Goal: Information Seeking & Learning: Learn about a topic

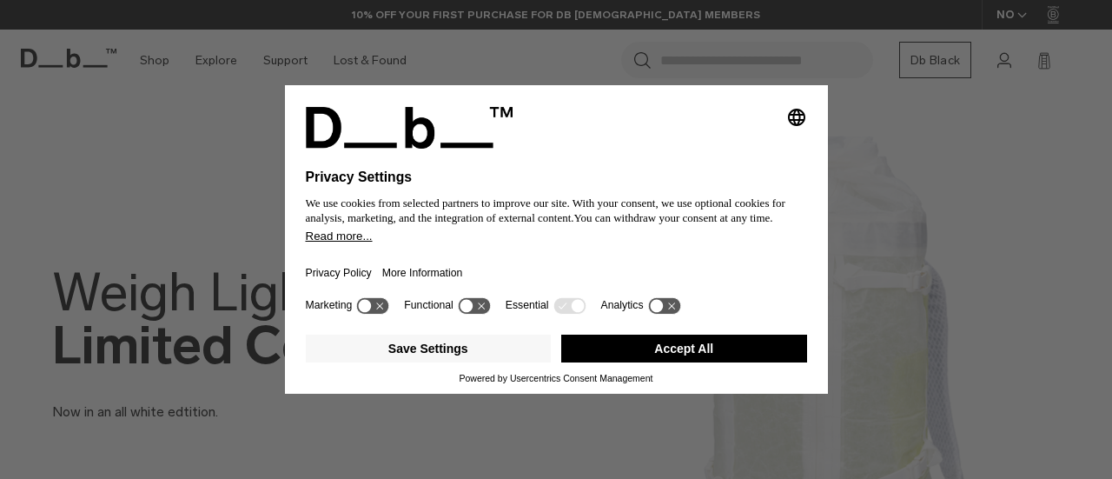
click at [688, 338] on button "Accept All" at bounding box center [684, 348] width 246 height 28
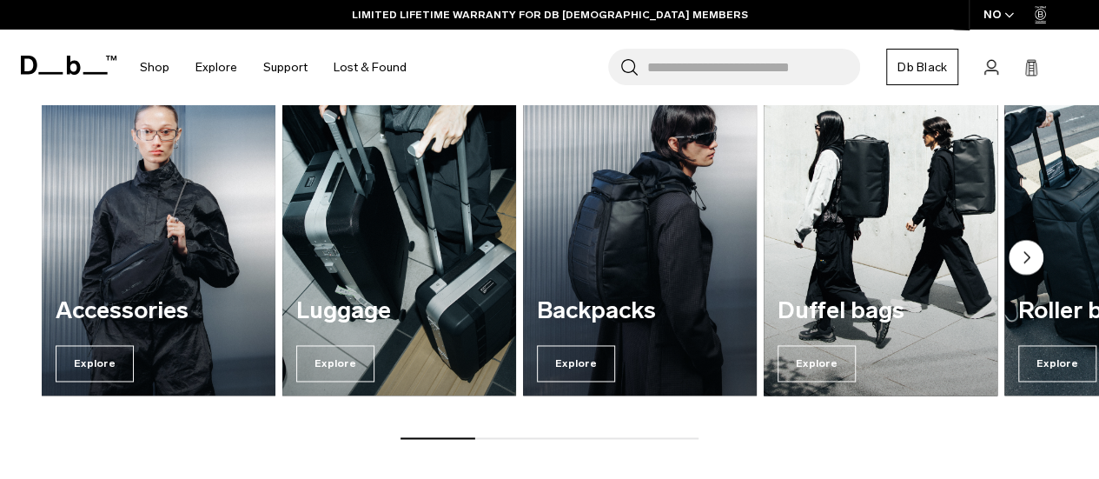
scroll to position [1233, 0]
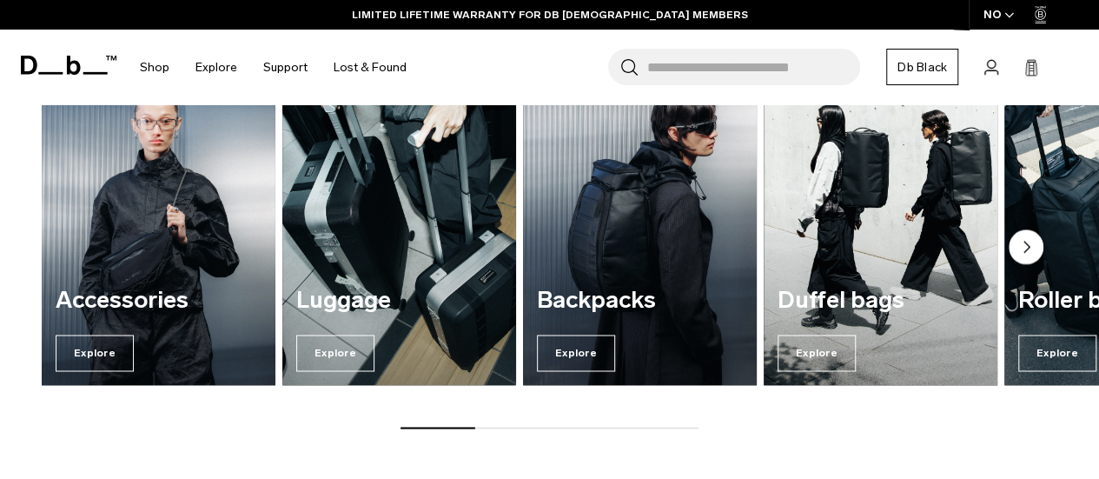
click at [505, 430] on div "Explore our categories Accessories Explore Luggage Explore Backpacks Explore Du…" at bounding box center [549, 210] width 1099 height 545
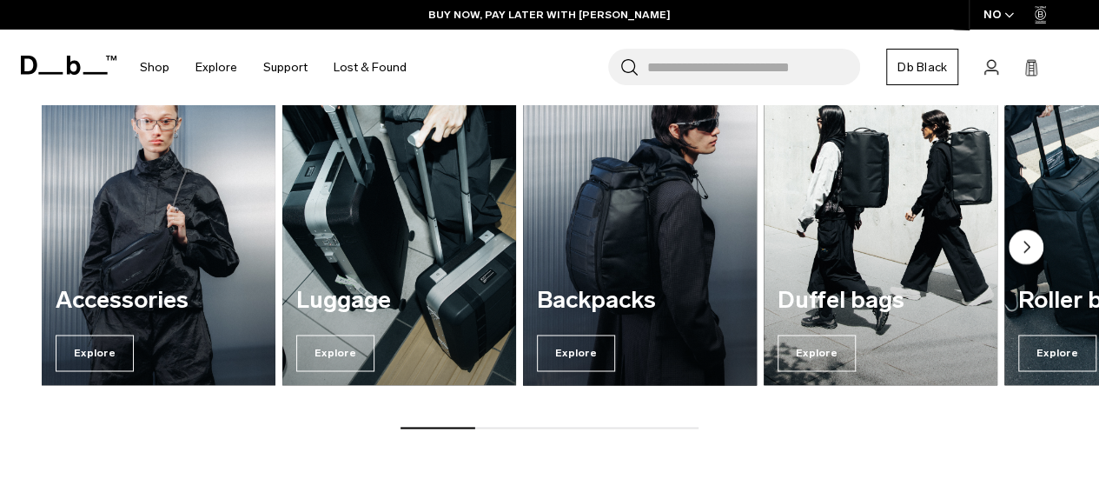
scroll to position [1170, 0]
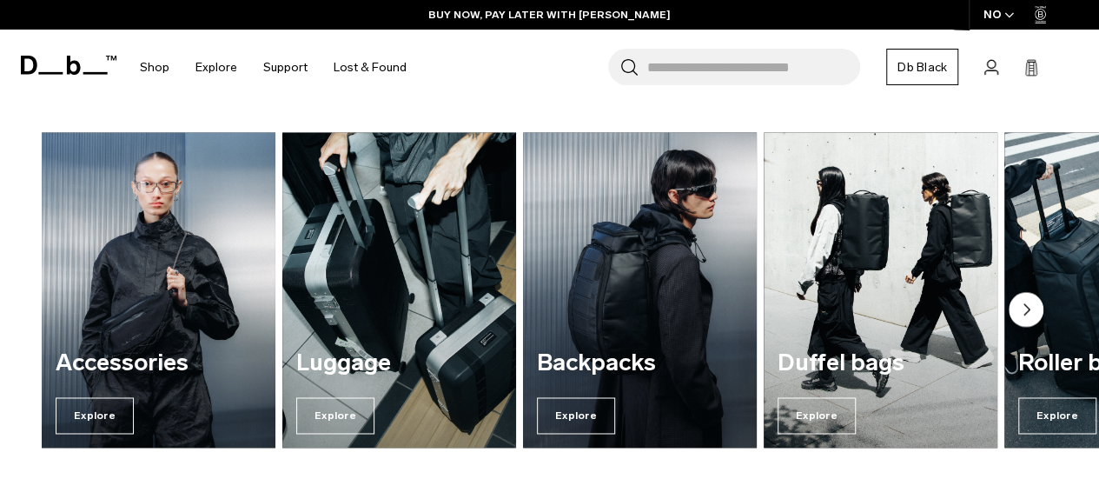
click at [1030, 310] on circle "Next slide" at bounding box center [1025, 309] width 35 height 35
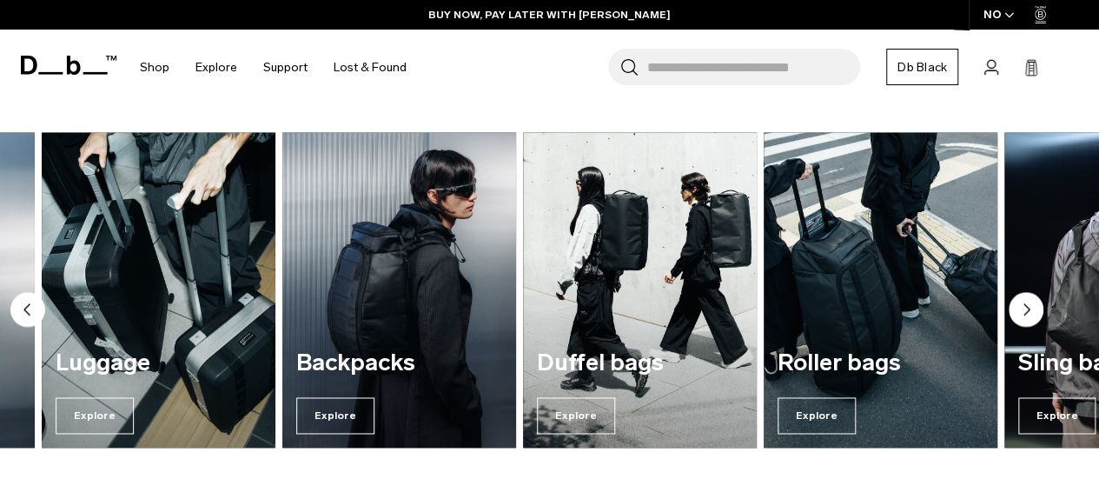
click at [1030, 310] on circle "Next slide" at bounding box center [1025, 309] width 35 height 35
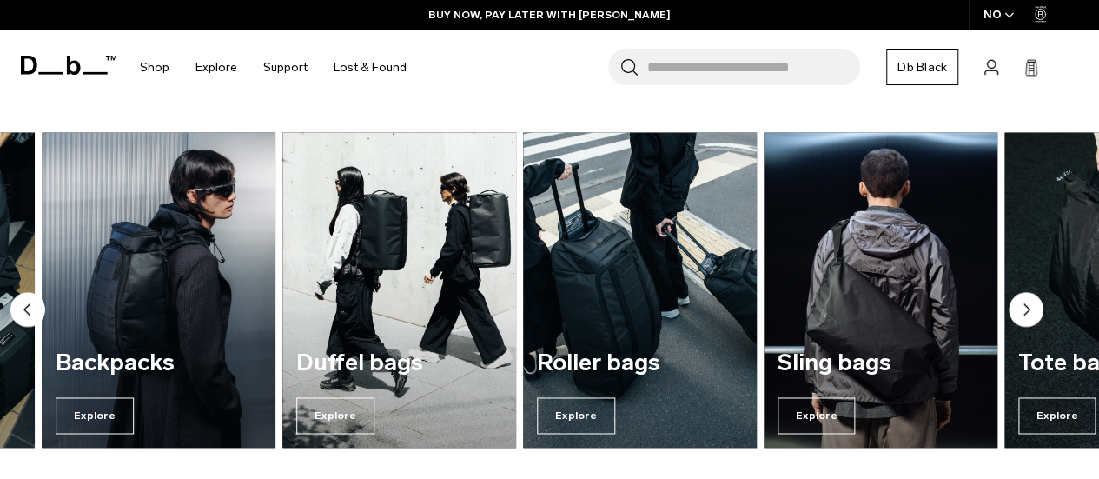
click at [1030, 310] on circle "Next slide" at bounding box center [1025, 309] width 35 height 35
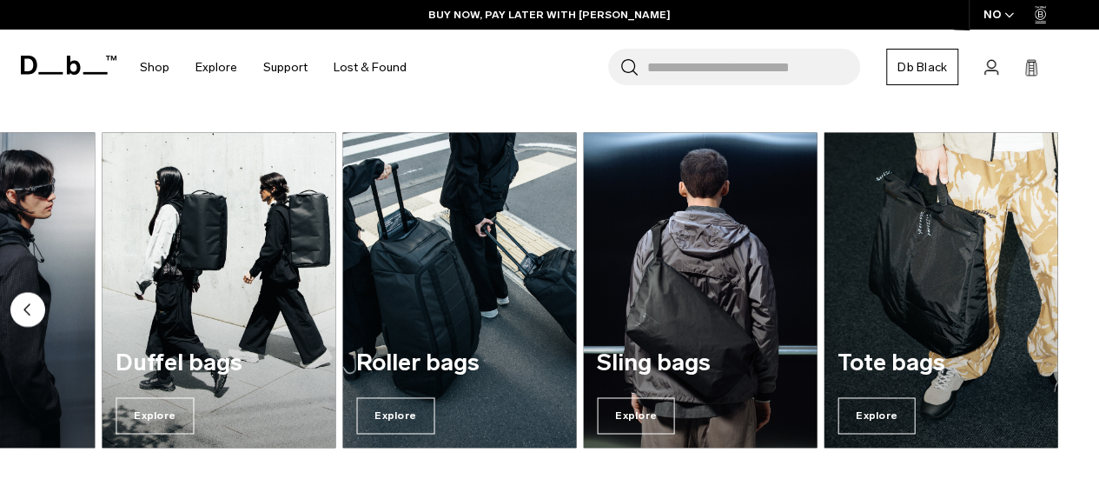
click at [1030, 310] on img "7 / 7" at bounding box center [940, 289] width 234 height 315
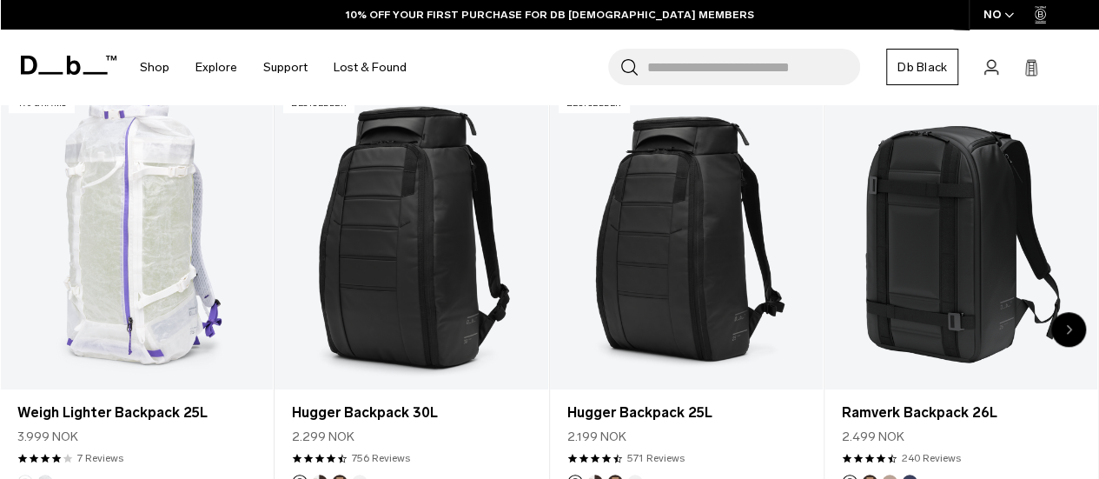
scroll to position [598, 0]
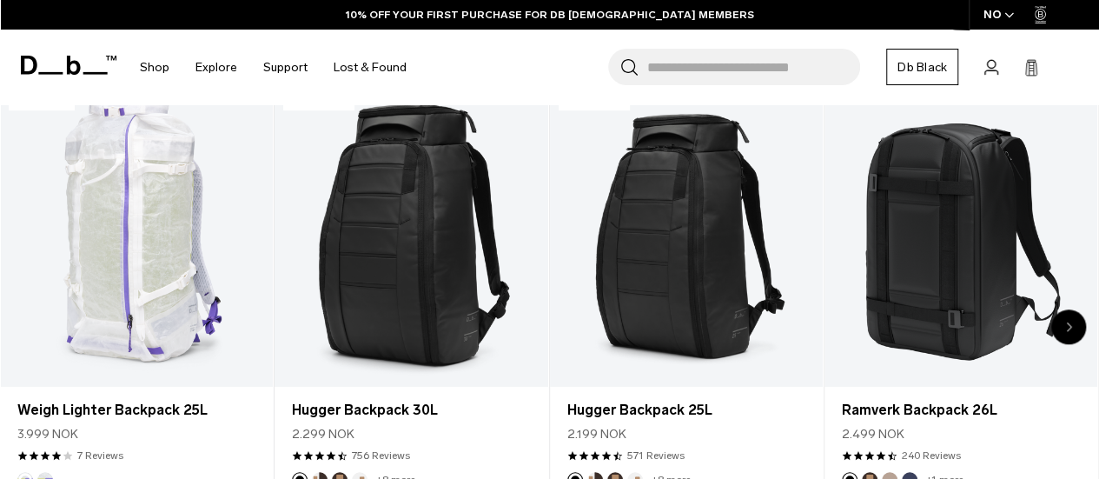
click at [1069, 327] on icon "Next slide" at bounding box center [1069, 326] width 4 height 8
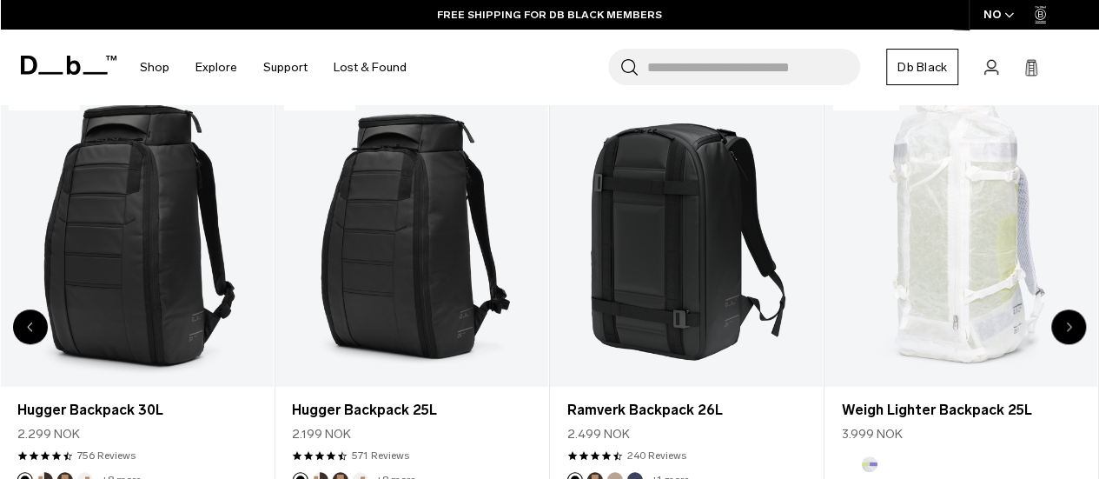
click at [1069, 327] on icon "Next slide" at bounding box center [1069, 326] width 4 height 8
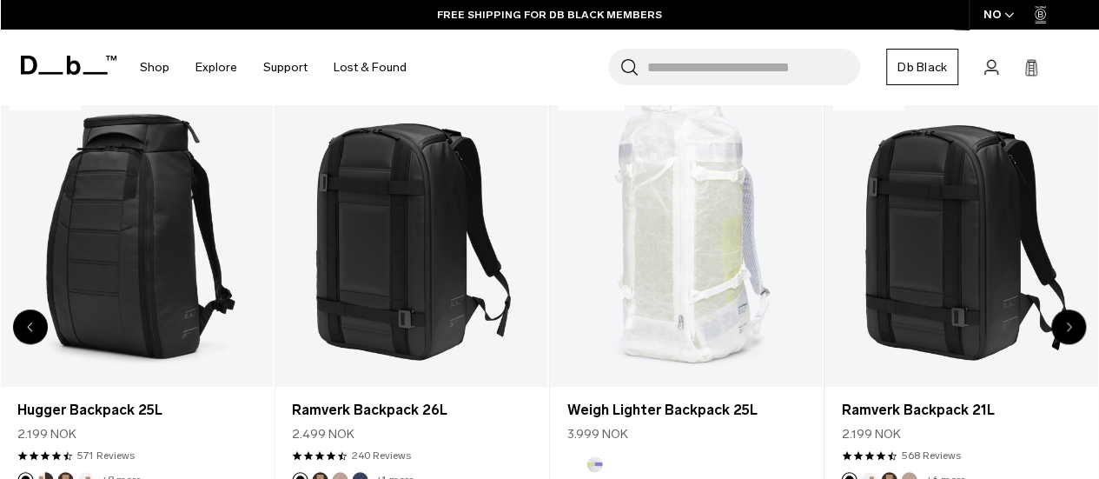
click at [1069, 327] on icon "Next slide" at bounding box center [1069, 326] width 4 height 8
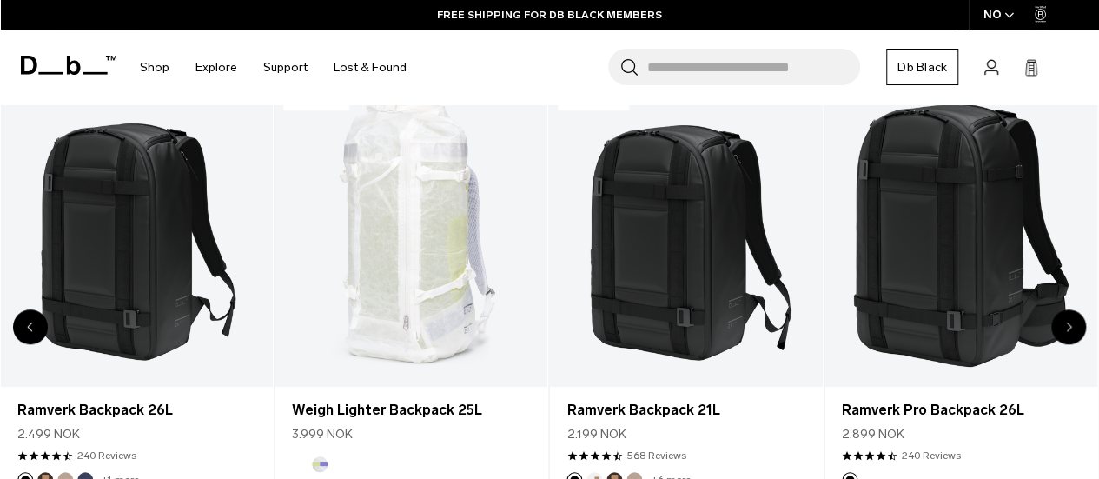
click at [1069, 327] on icon "Next slide" at bounding box center [1069, 326] width 4 height 8
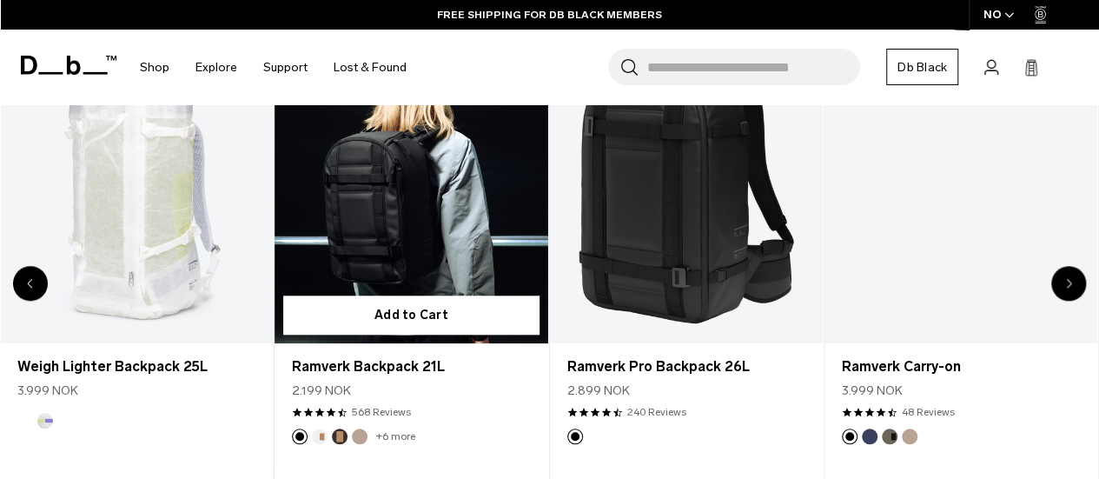
scroll to position [651, 0]
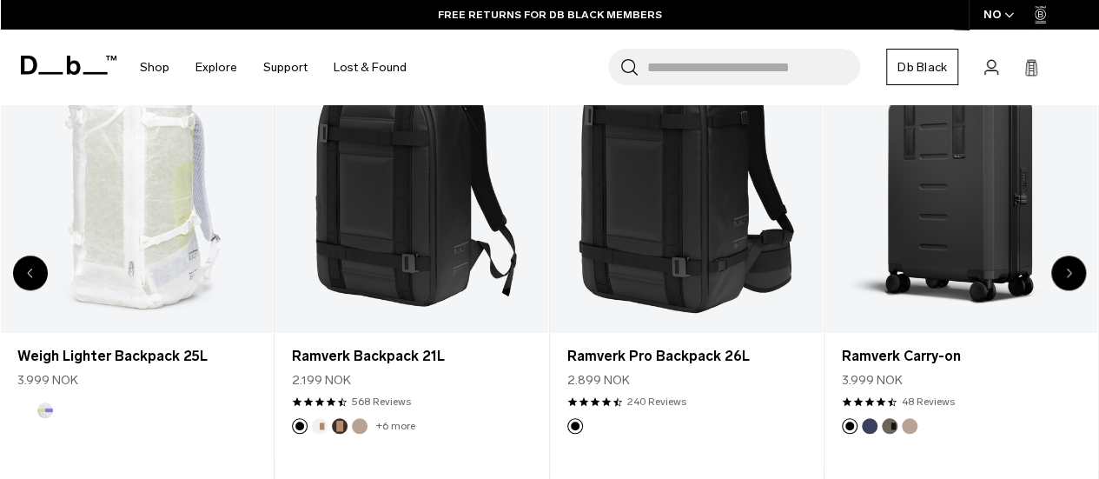
click at [29, 274] on icon "Previous slide" at bounding box center [31, 273] width 6 height 10
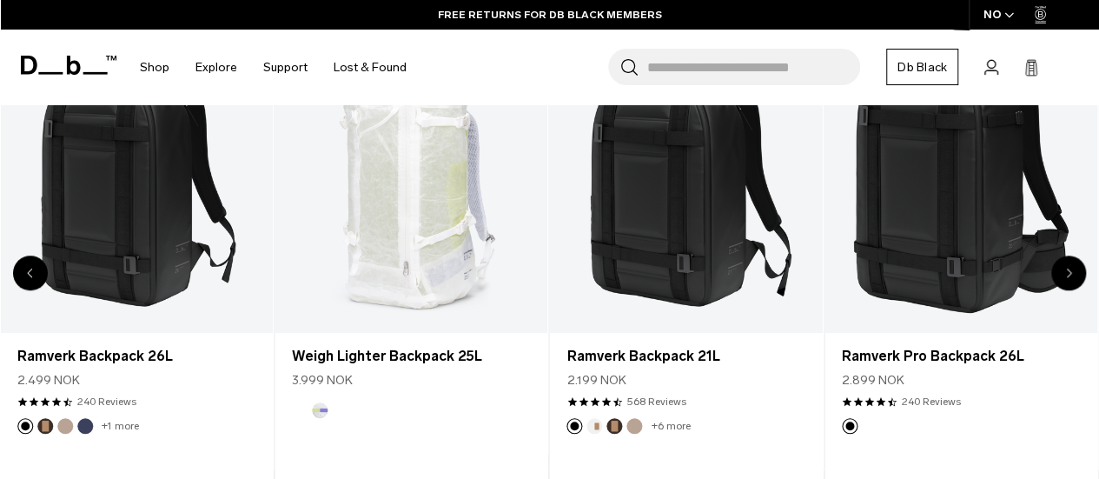
click at [1069, 269] on icon "Next slide" at bounding box center [1069, 273] width 6 height 10
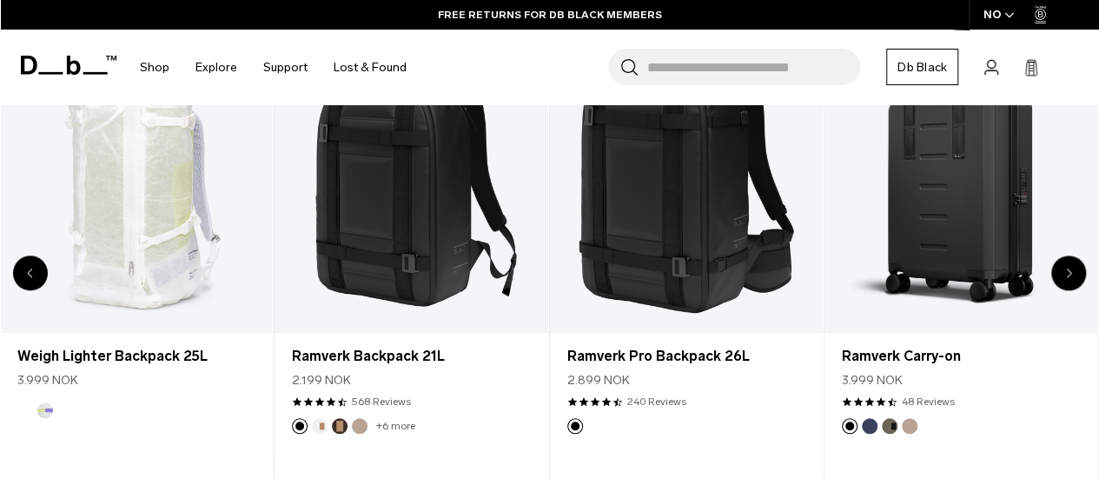
click at [1069, 269] on icon "Next slide" at bounding box center [1069, 273] width 6 height 10
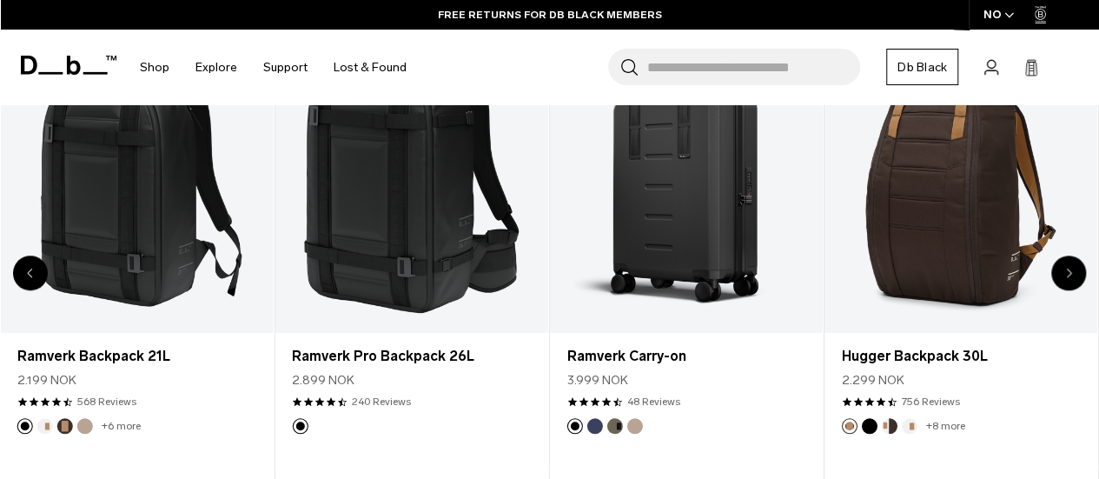
click at [1069, 269] on icon "Next slide" at bounding box center [1069, 273] width 6 height 10
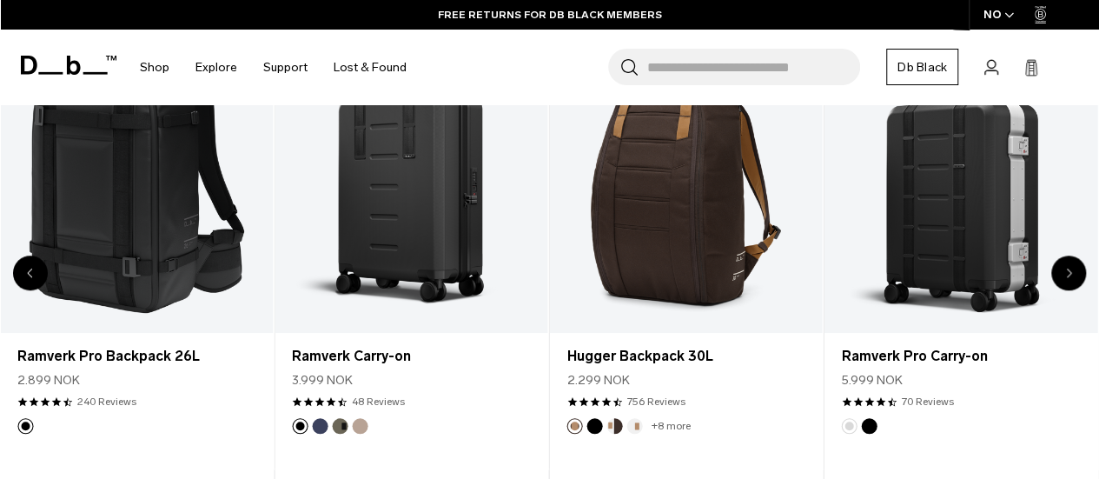
click at [1069, 269] on icon "Next slide" at bounding box center [1069, 273] width 6 height 10
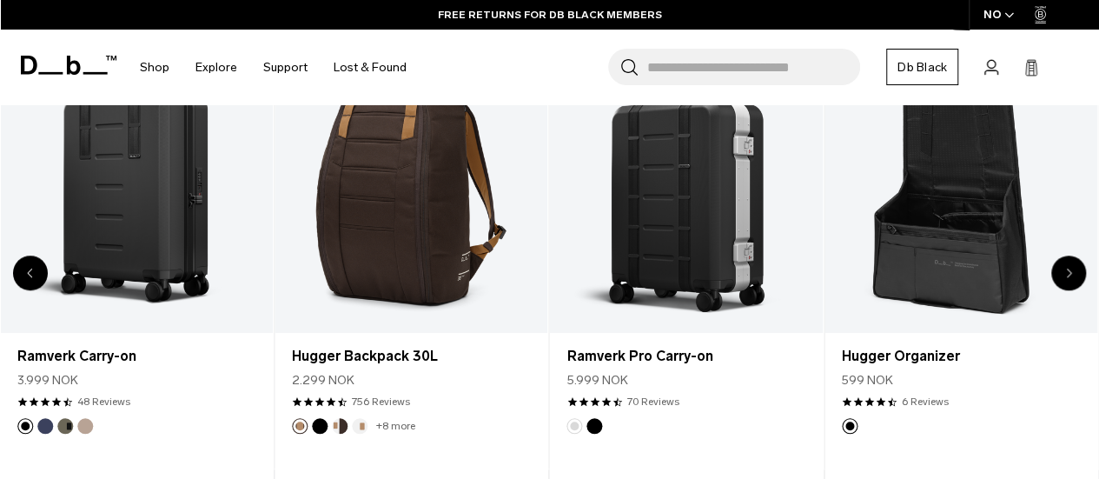
click at [1069, 269] on icon "Next slide" at bounding box center [1069, 273] width 6 height 10
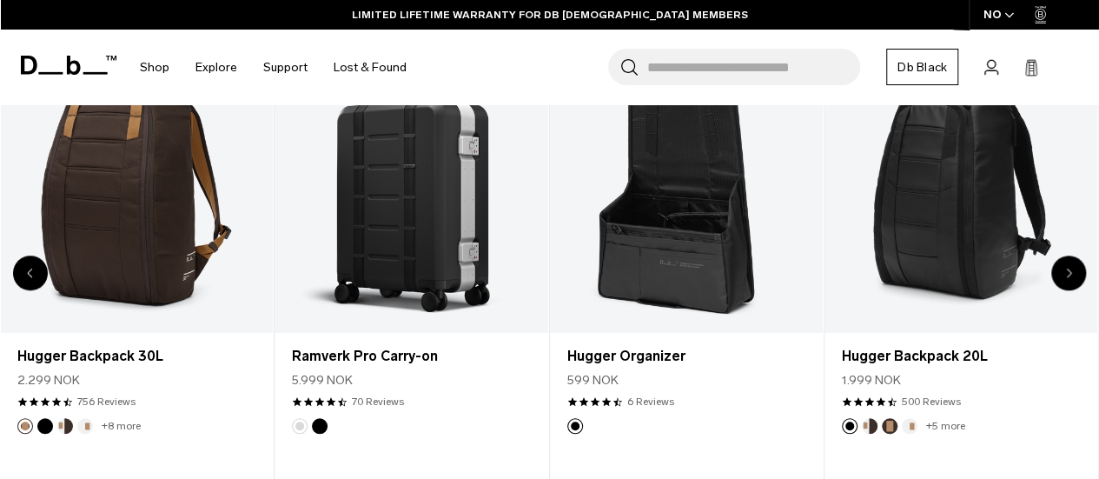
click at [1069, 269] on icon "Next slide" at bounding box center [1069, 273] width 6 height 10
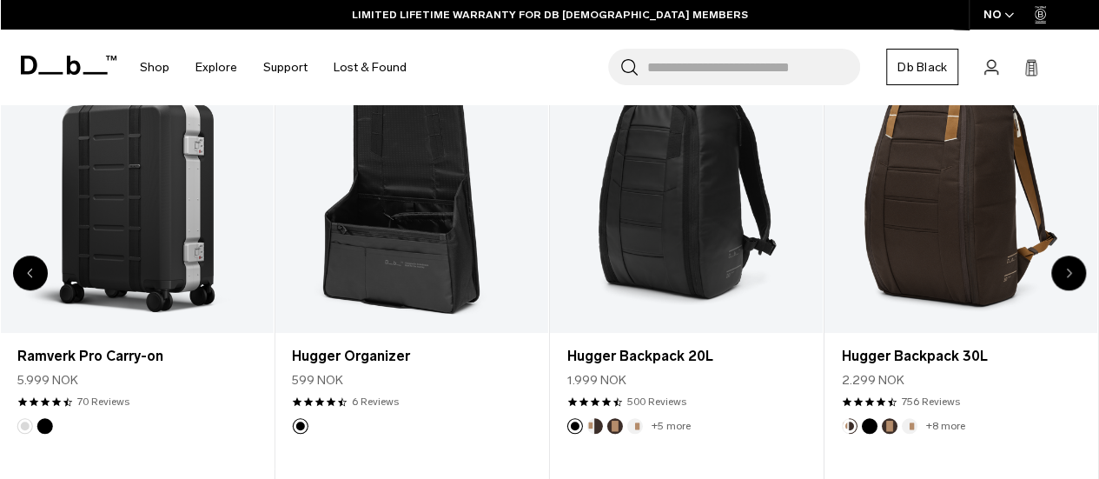
click at [1069, 269] on icon "Next slide" at bounding box center [1069, 273] width 6 height 10
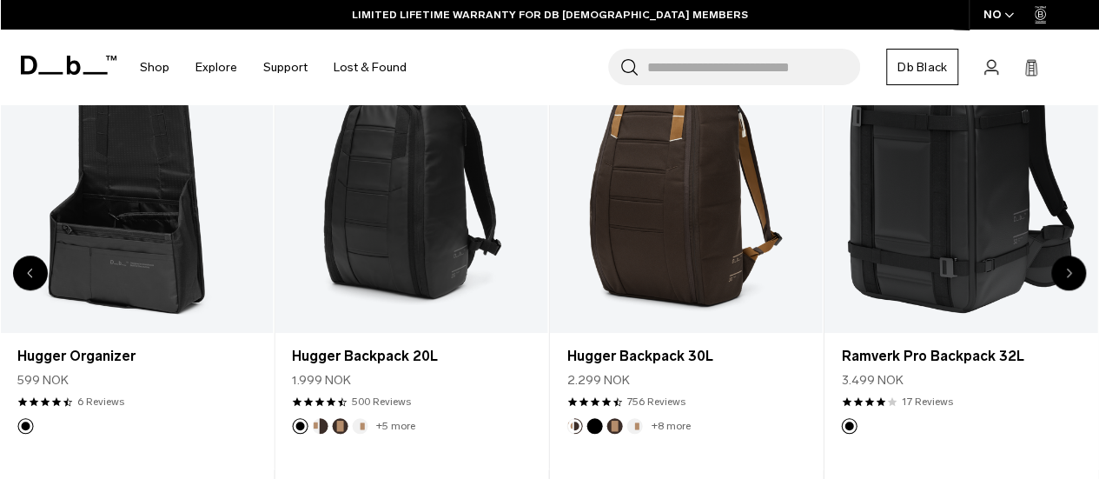
click at [1069, 269] on icon "Next slide" at bounding box center [1069, 273] width 6 height 10
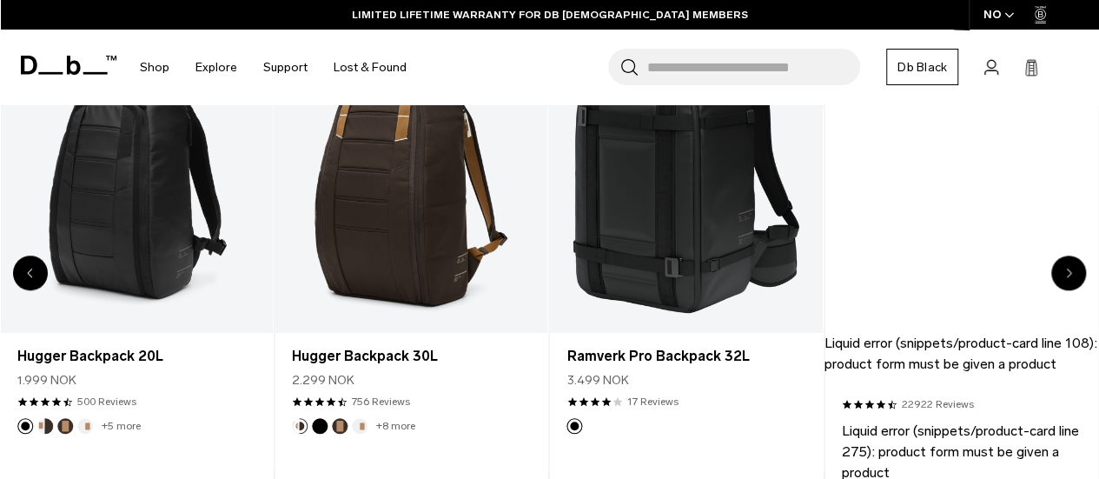
click at [1069, 269] on icon "Next slide" at bounding box center [1069, 273] width 6 height 10
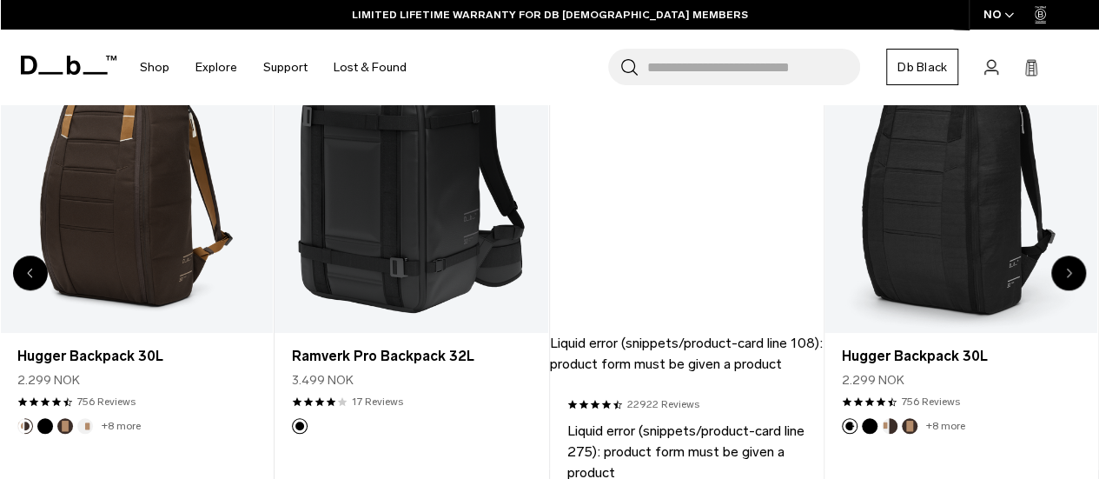
click at [1069, 269] on icon "Next slide" at bounding box center [1069, 273] width 6 height 10
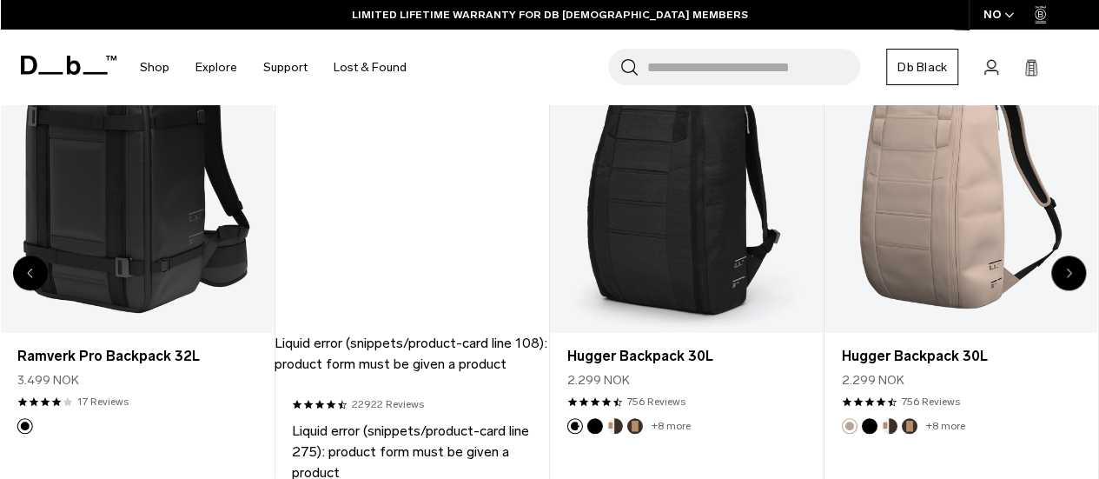
click at [1069, 269] on icon "Next slide" at bounding box center [1069, 273] width 6 height 10
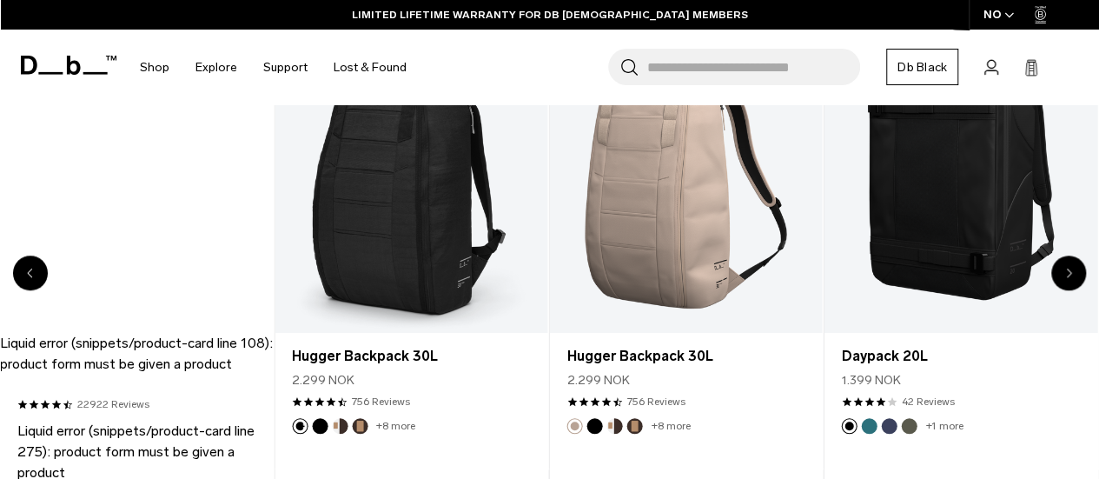
click at [1069, 269] on icon "Next slide" at bounding box center [1069, 273] width 6 height 10
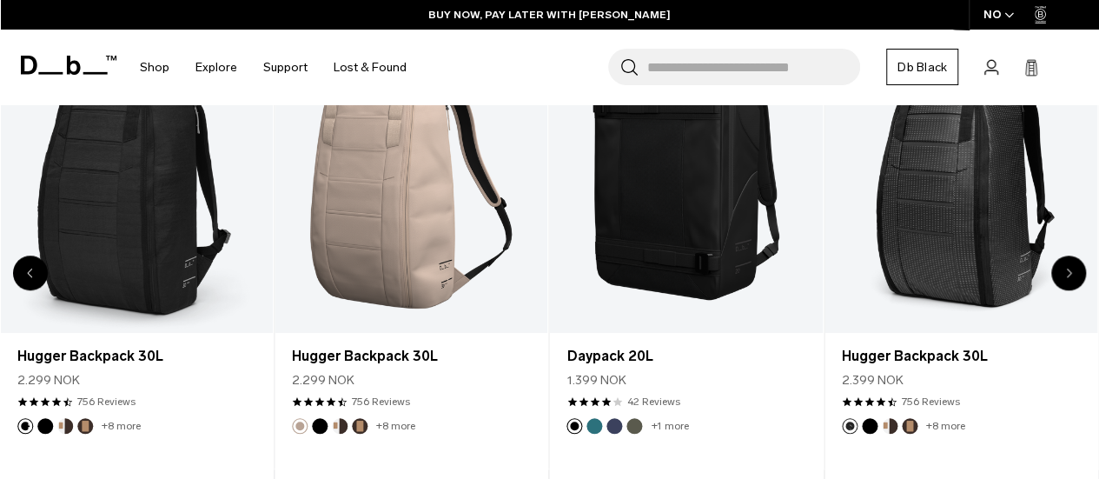
click at [1069, 269] on icon "Next slide" at bounding box center [1069, 273] width 6 height 10
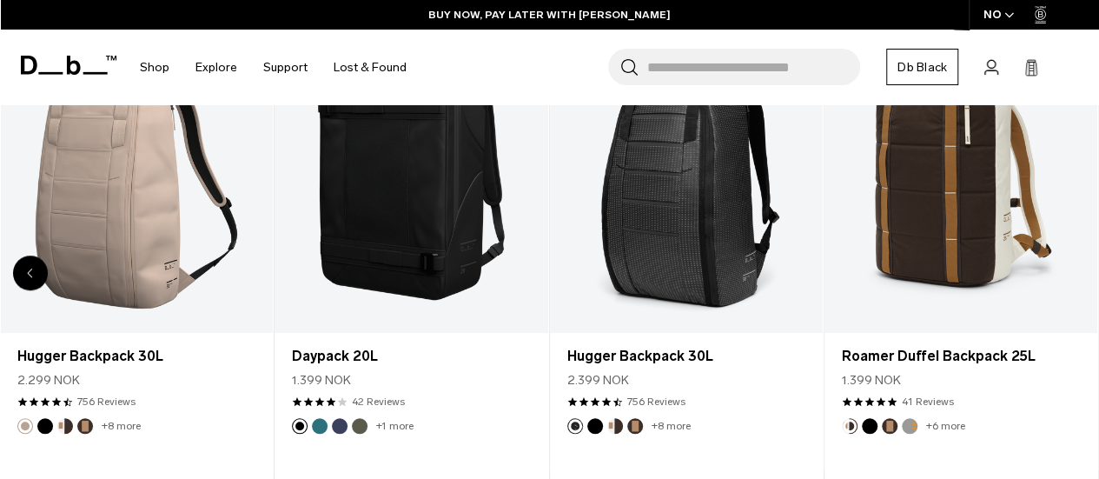
click at [1069, 269] on link "Roamer Duffel Backpack 25L" at bounding box center [960, 181] width 273 height 303
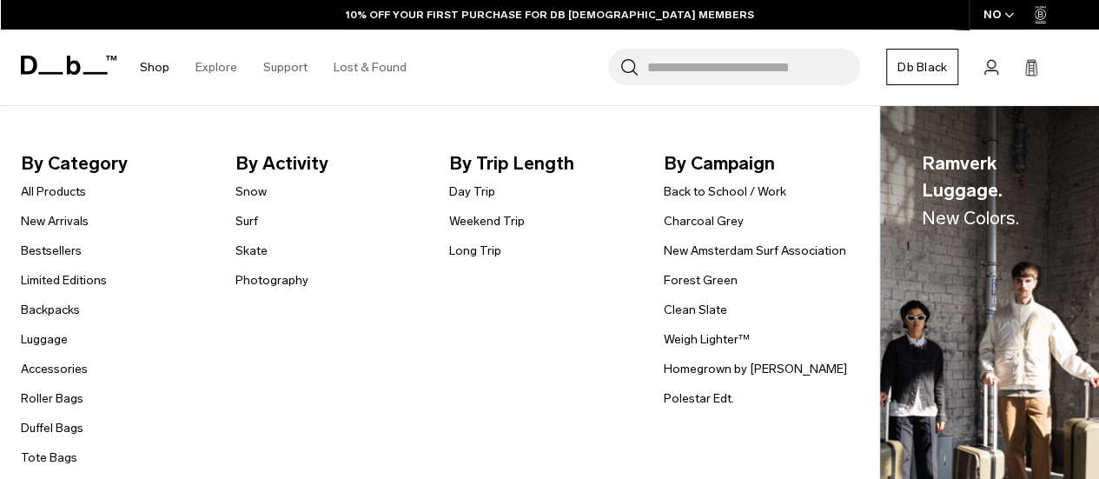
scroll to position [747, 0]
click at [37, 307] on link "Backpacks" at bounding box center [50, 310] width 59 height 18
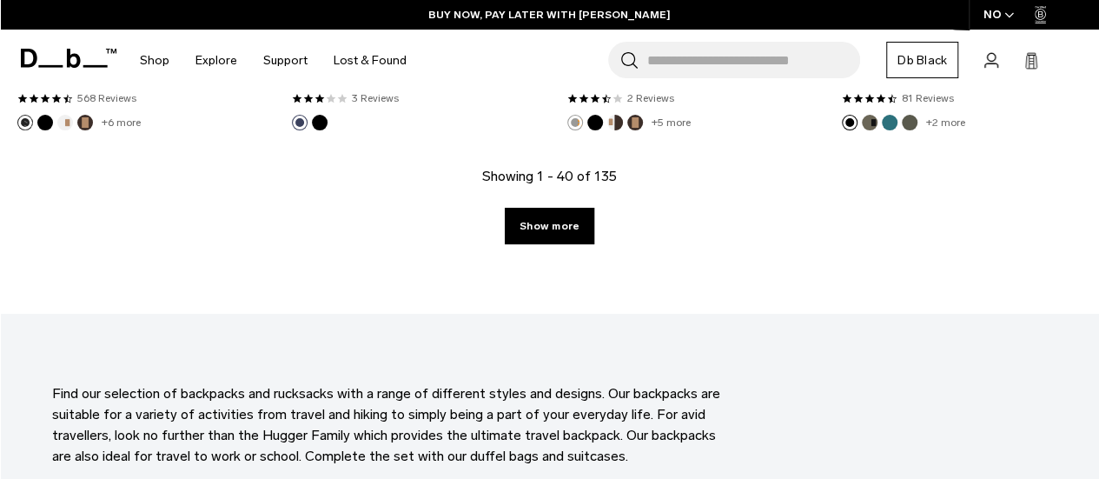
scroll to position [4600, 0]
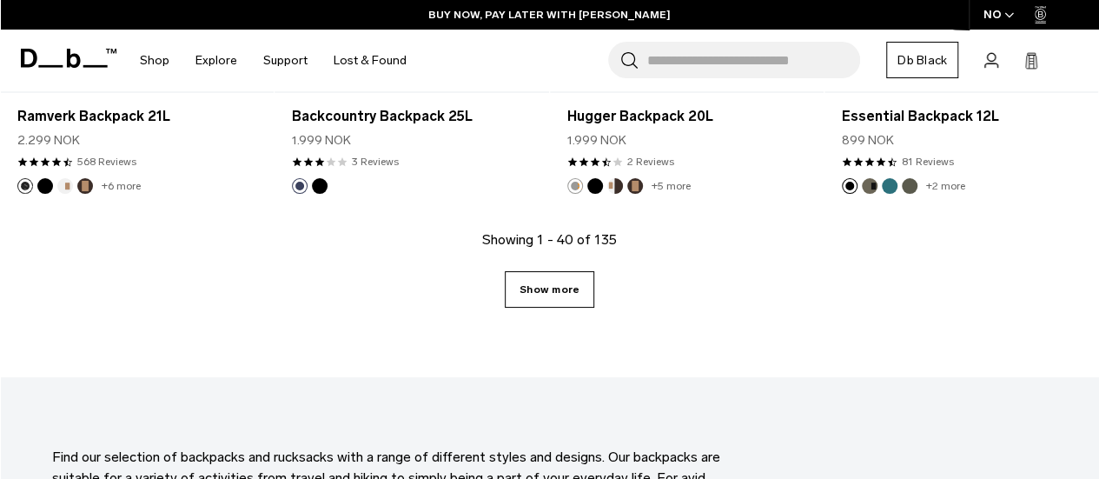
click at [540, 277] on link "Show more" at bounding box center [549, 289] width 89 height 36
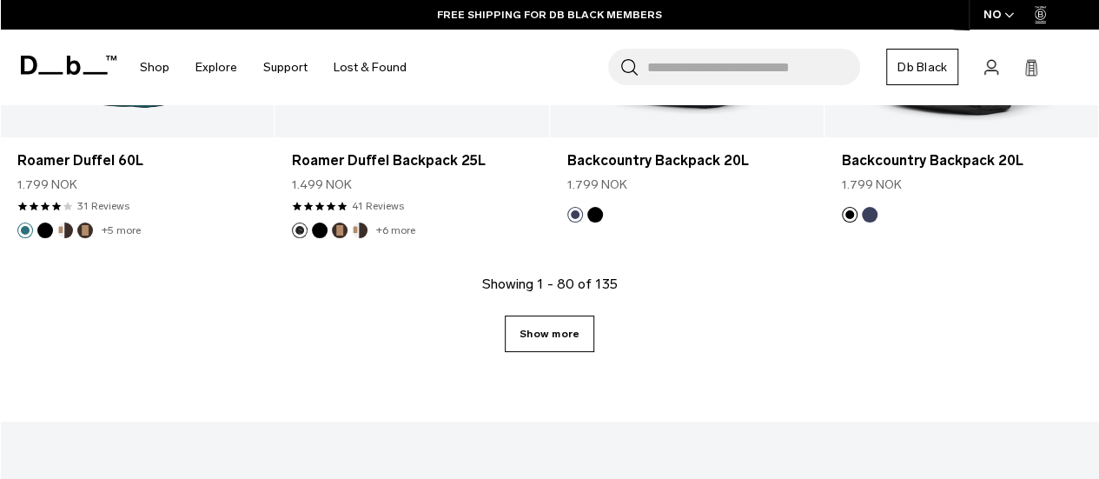
scroll to position [8956, 0]
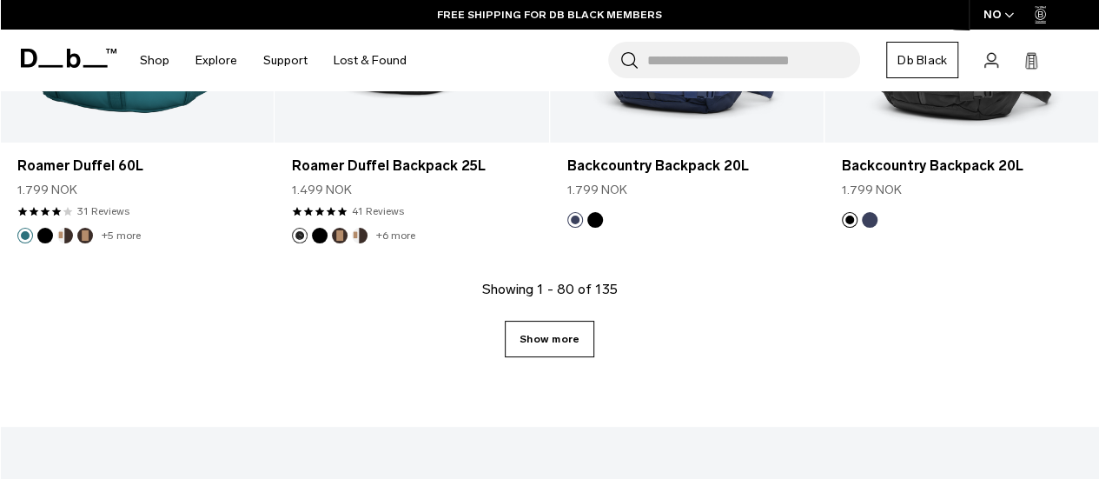
click at [521, 321] on link "Show more" at bounding box center [549, 339] width 89 height 36
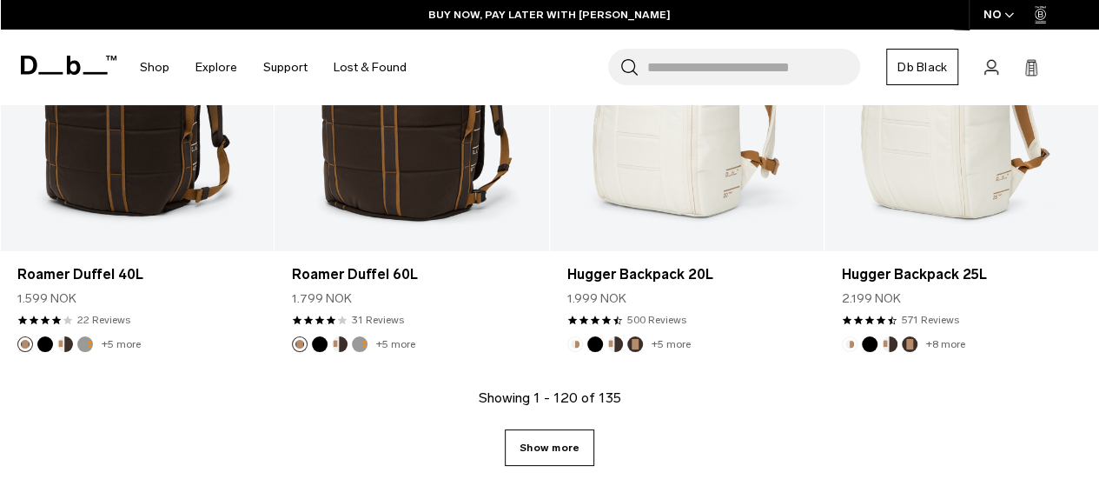
scroll to position [13276, 0]
click at [558, 428] on link "Show more" at bounding box center [549, 446] width 89 height 36
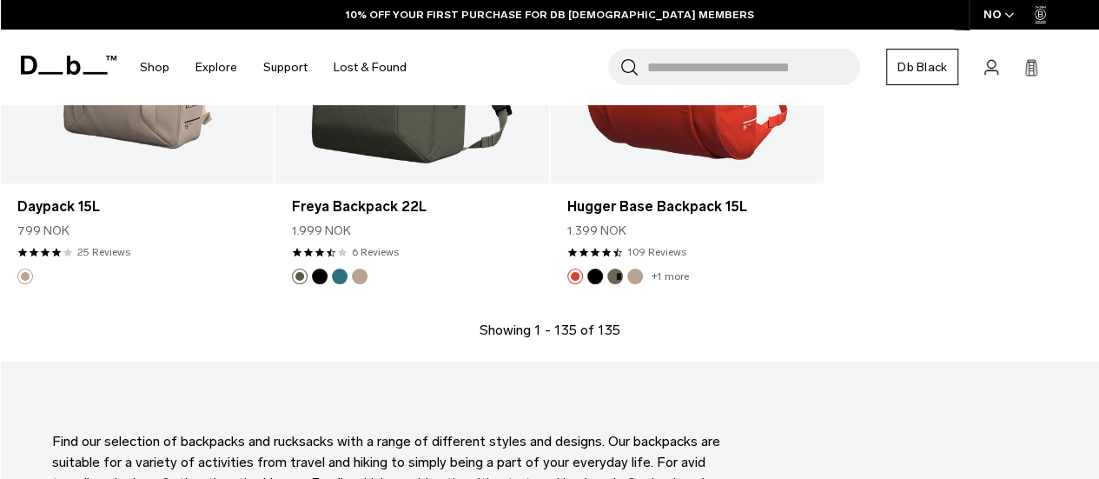
scroll to position [15127, 0]
